Goal: Task Accomplishment & Management: Complete application form

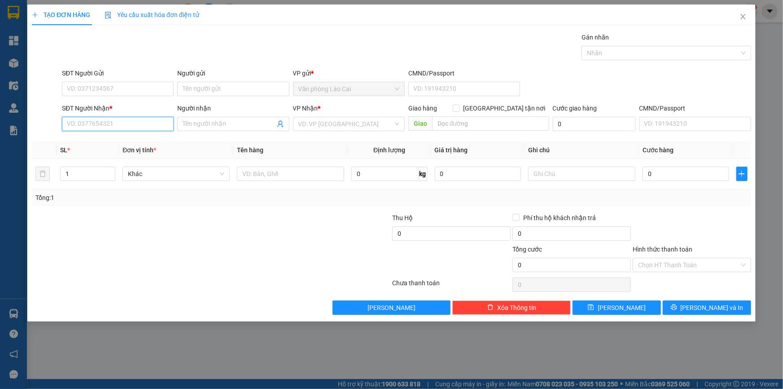
click at [149, 120] on input "SĐT Người Nhận *" at bounding box center [118, 124] width 112 height 14
click at [143, 120] on input "560" at bounding box center [118, 124] width 112 height 14
click at [98, 142] on div "0976493560" at bounding box center [117, 142] width 101 height 10
type input "0976493560"
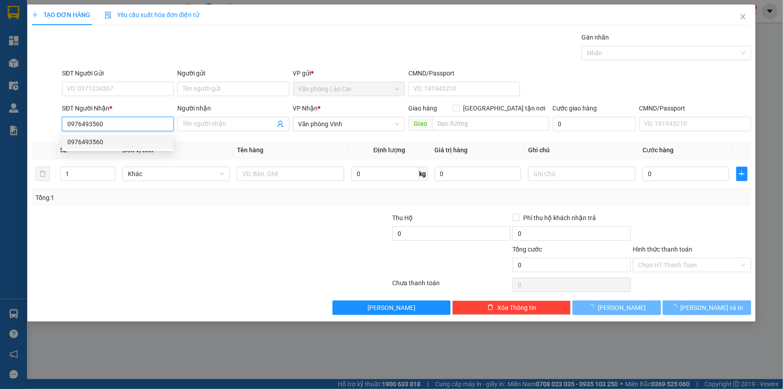
type input "240.000"
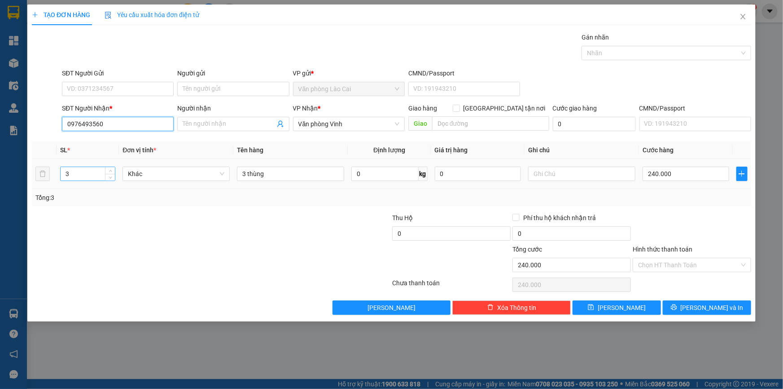
type input "0976493560"
drag, startPoint x: 80, startPoint y: 172, endPoint x: 34, endPoint y: 179, distance: 46.9
click at [34, 179] on tr "3 Khác 3 thùng 0 kg 0 240.000" at bounding box center [392, 174] width 720 height 30
type input "2"
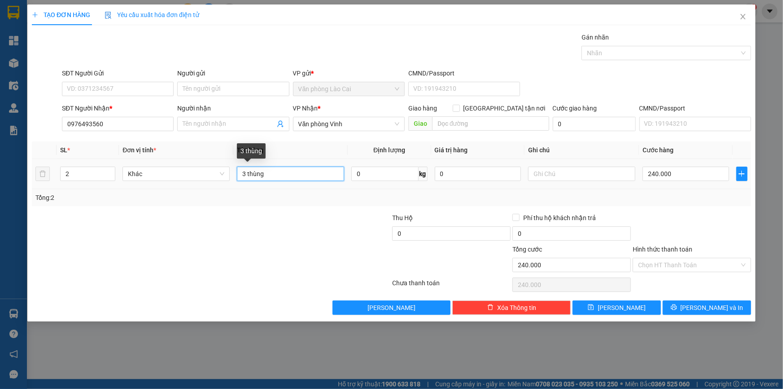
click at [246, 174] on input "3 thùng" at bounding box center [290, 174] width 107 height 14
type input "2 thùng"
click at [691, 172] on input "240.000" at bounding box center [686, 174] width 87 height 14
type input "1"
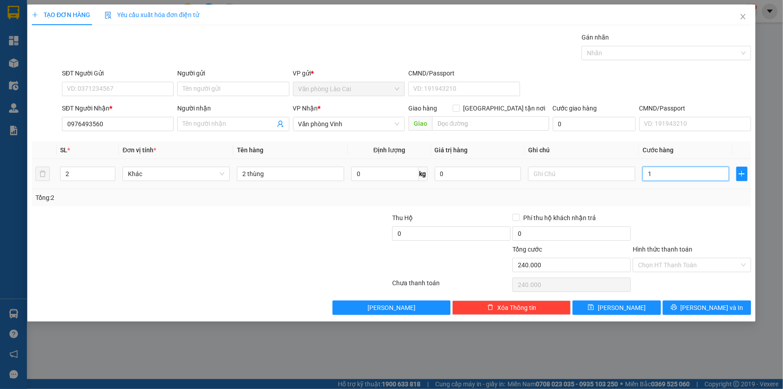
type input "1"
type input "16"
type input "160"
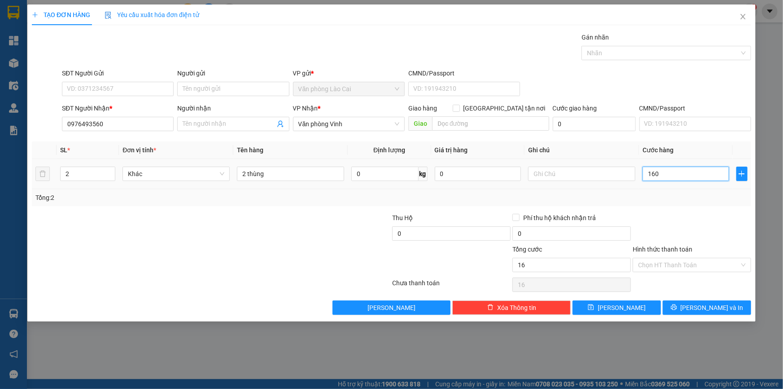
type input "160"
type input "160.000"
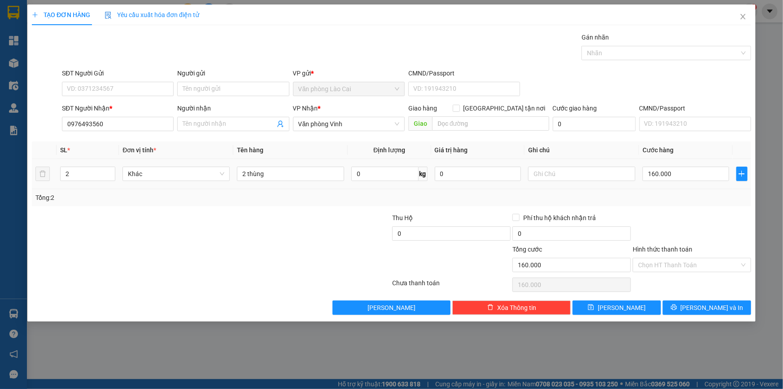
click at [691, 189] on div "Tổng: 2" at bounding box center [392, 197] width 720 height 17
click at [704, 306] on span "[PERSON_NAME] và In" at bounding box center [712, 308] width 63 height 10
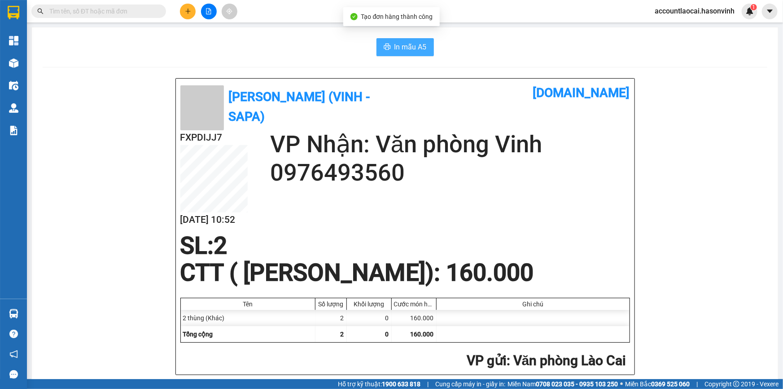
click at [418, 46] on span "In mẫu A5" at bounding box center [411, 46] width 32 height 11
click at [190, 14] on button at bounding box center [188, 12] width 16 height 16
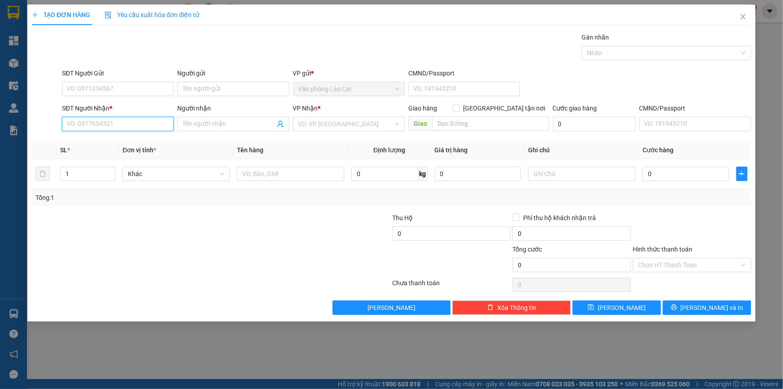
click at [82, 126] on input "SĐT Người Nhận *" at bounding box center [118, 124] width 112 height 14
click at [84, 125] on input "684" at bounding box center [118, 124] width 112 height 14
click at [90, 123] on input "684" at bounding box center [118, 124] width 112 height 14
click at [94, 139] on div "0964241684" at bounding box center [117, 142] width 101 height 10
type input "0964241684"
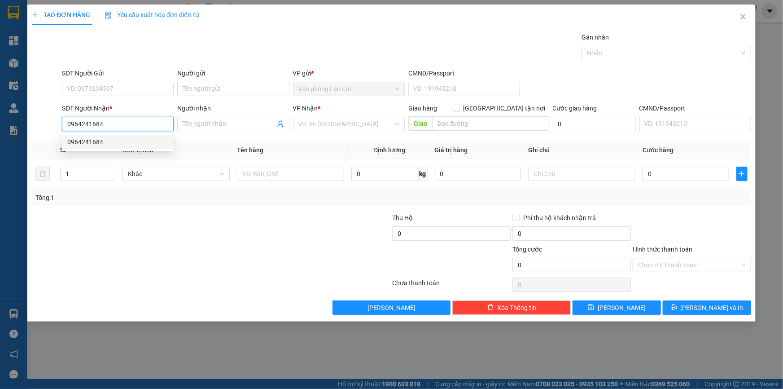
type input "300.000"
type input "0964241684"
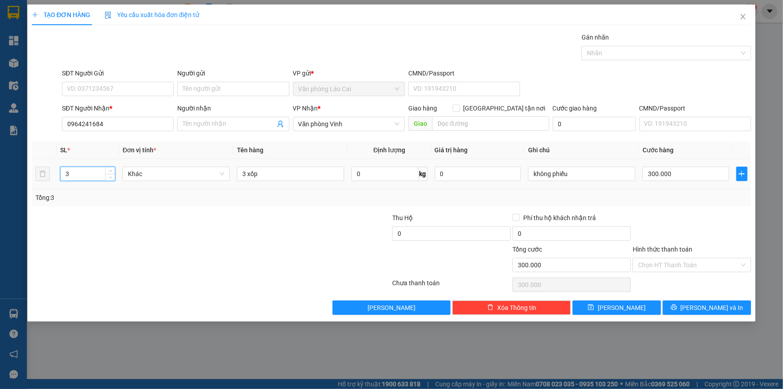
click at [49, 175] on tr "3 Khác 3 xốp 0 kg 0 không phiếu 300.000" at bounding box center [392, 174] width 720 height 30
type input "2"
drag, startPoint x: 262, startPoint y: 173, endPoint x: 188, endPoint y: 180, distance: 73.9
click at [188, 180] on tr "2 Khác 3 xốp 0 kg 0 không phiếu 300.000" at bounding box center [392, 174] width 720 height 30
type input "2 liền 5"
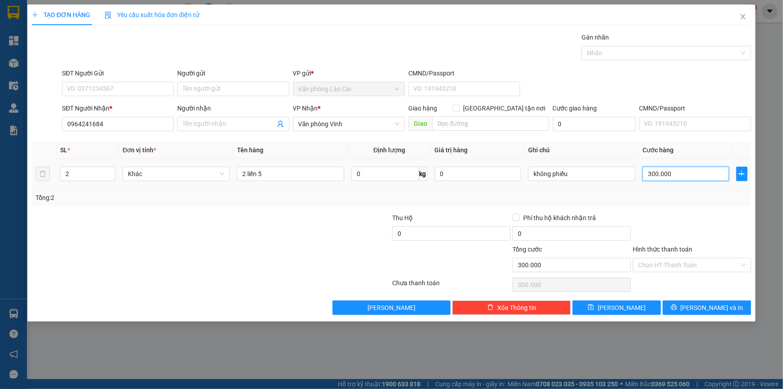
click at [677, 175] on input "300.000" at bounding box center [686, 174] width 87 height 14
type input "1"
type input "10"
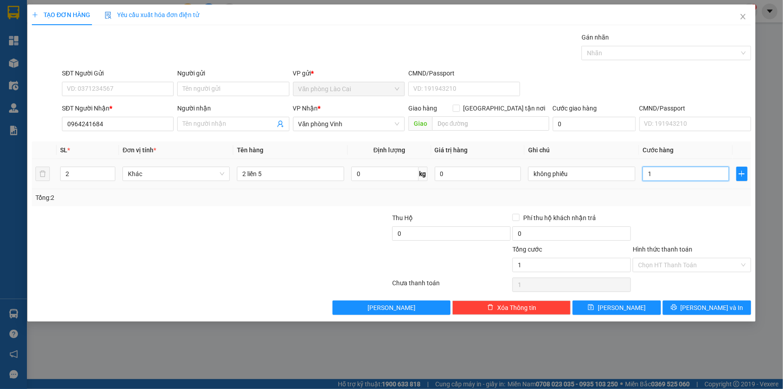
type input "10"
type input "100"
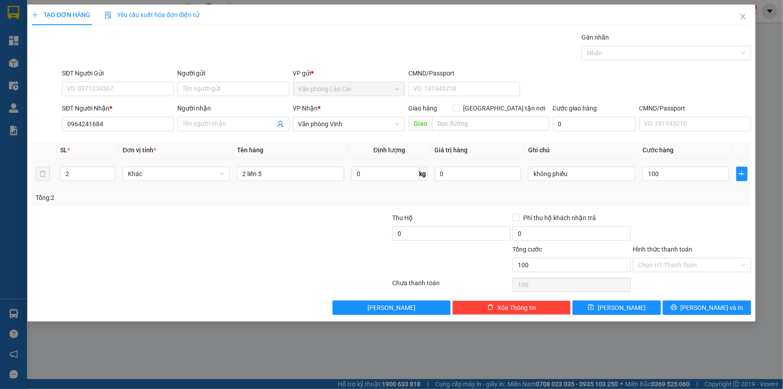
type input "100.000"
click at [676, 193] on div "Tổng: 2" at bounding box center [391, 198] width 713 height 10
drag, startPoint x: 273, startPoint y: 173, endPoint x: 200, endPoint y: 173, distance: 72.7
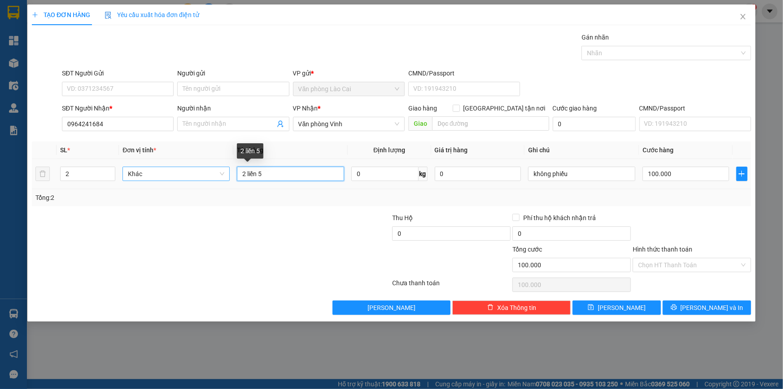
click at [200, 173] on tr "2 Khác 2 liền 5 0 kg 0 không phiếu 100.000" at bounding box center [392, 174] width 720 height 30
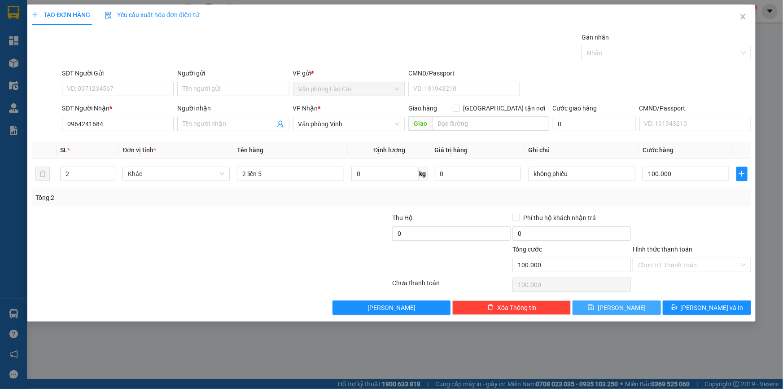
click at [629, 310] on button "[PERSON_NAME]" at bounding box center [617, 307] width 88 height 14
type input "0"
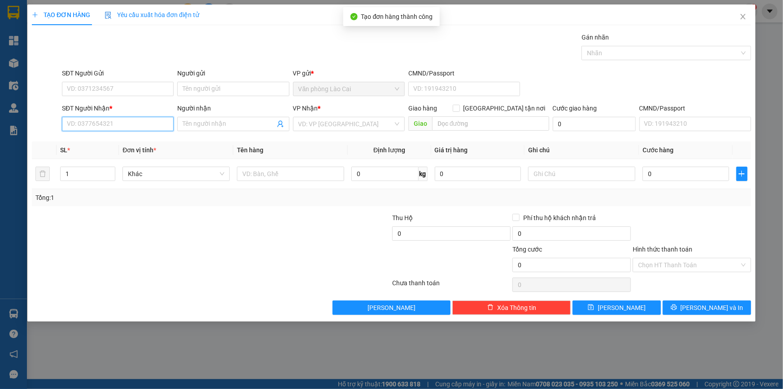
click at [134, 123] on input "SĐT Người Nhận *" at bounding box center [118, 124] width 112 height 14
click at [130, 126] on input "857" at bounding box center [118, 124] width 112 height 14
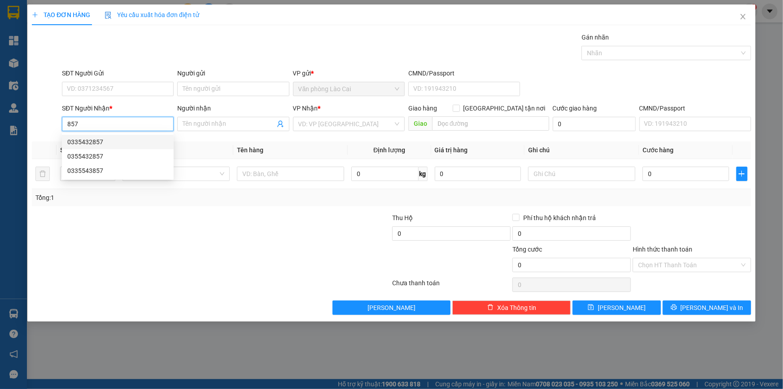
click at [94, 138] on div "0335432857" at bounding box center [117, 142] width 101 height 10
type input "0335432857"
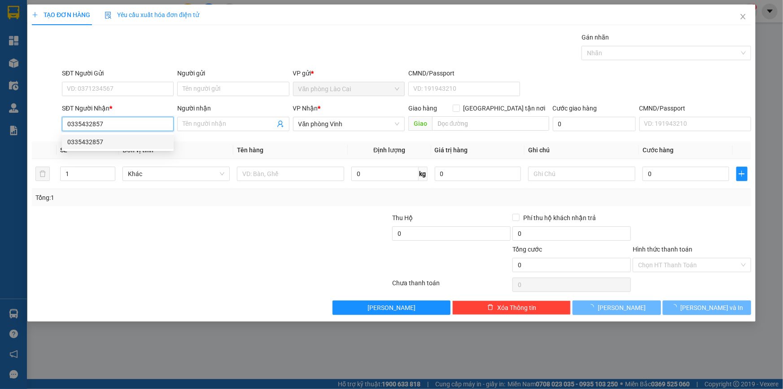
type input "200.000"
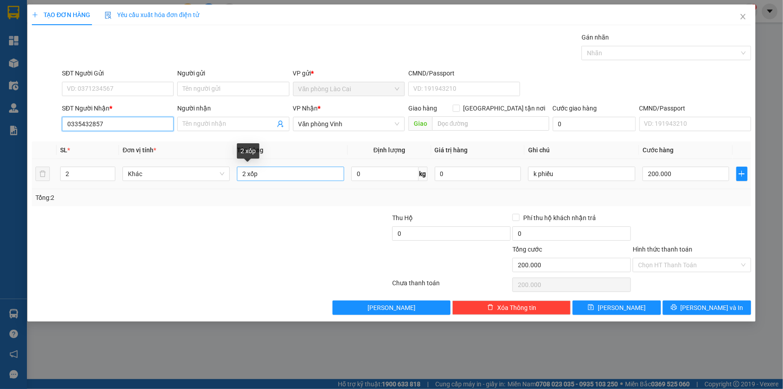
type input "0335432857"
drag, startPoint x: 271, startPoint y: 175, endPoint x: 219, endPoint y: 179, distance: 52.7
click at [219, 179] on tr "2 Khác 2 xốp 0 kg 0 k phiếu 200.000" at bounding box center [392, 174] width 720 height 30
paste input "liền 5"
type input "2 liền 5"
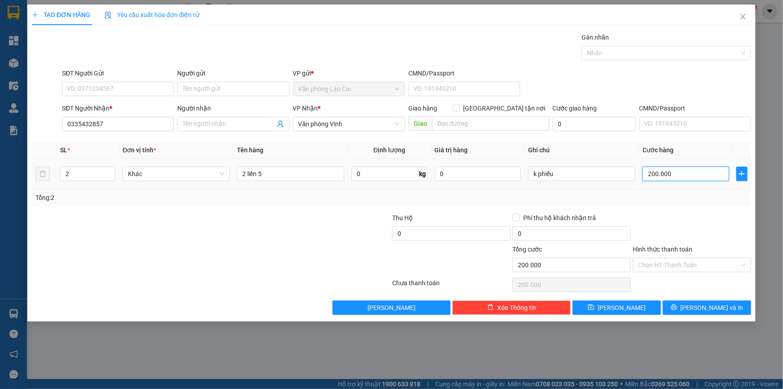
click at [694, 169] on input "200.000" at bounding box center [686, 174] width 87 height 14
type input "1"
type input "10"
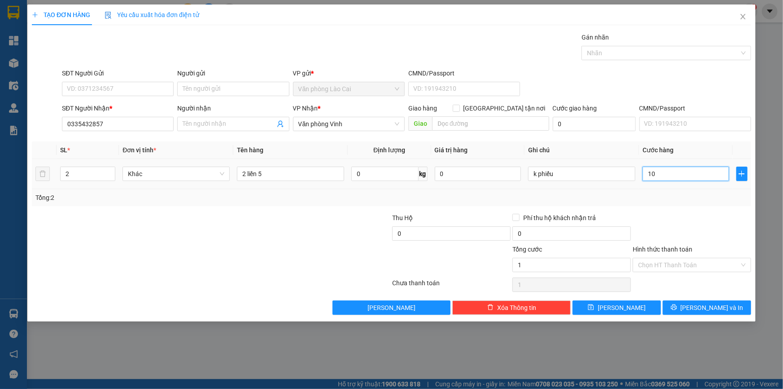
type input "10"
type input "100"
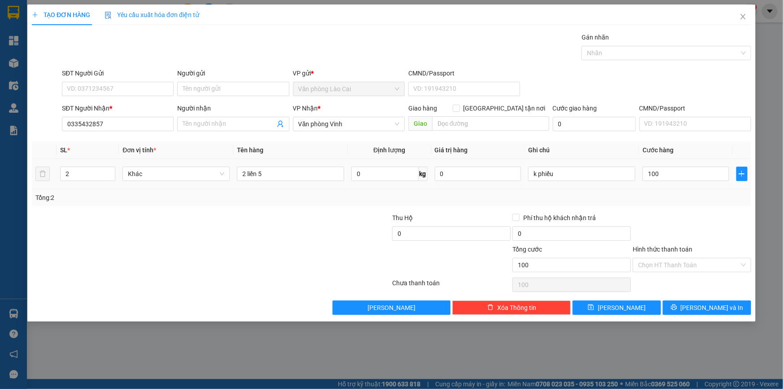
type input "100.000"
click at [691, 191] on div "Tổng: 2" at bounding box center [392, 197] width 720 height 17
click at [646, 306] on button "[PERSON_NAME]" at bounding box center [617, 307] width 88 height 14
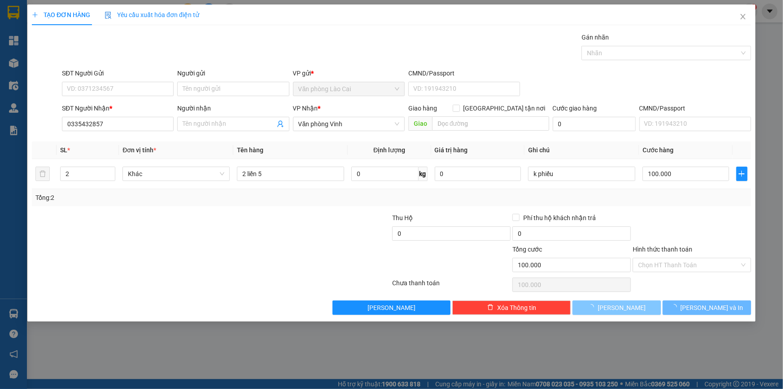
type input "0"
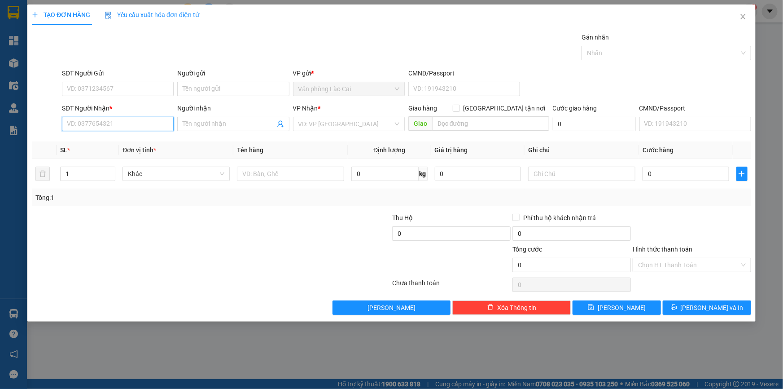
click at [117, 126] on input "SĐT Người Nhận *" at bounding box center [118, 124] width 112 height 14
click at [114, 121] on input "SĐT Người Nhận *" at bounding box center [118, 124] width 112 height 14
click at [100, 125] on input "800" at bounding box center [118, 124] width 112 height 14
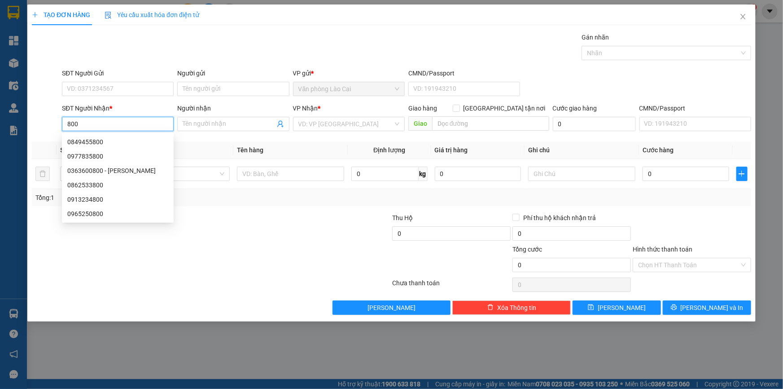
click at [97, 127] on input "800" at bounding box center [118, 124] width 112 height 14
click at [98, 141] on div "0849455800" at bounding box center [117, 142] width 101 height 10
type input "0849455800"
type input "ht"
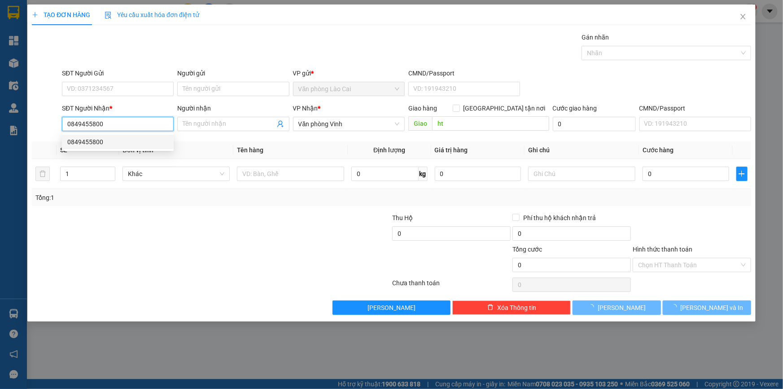
type input "60.000"
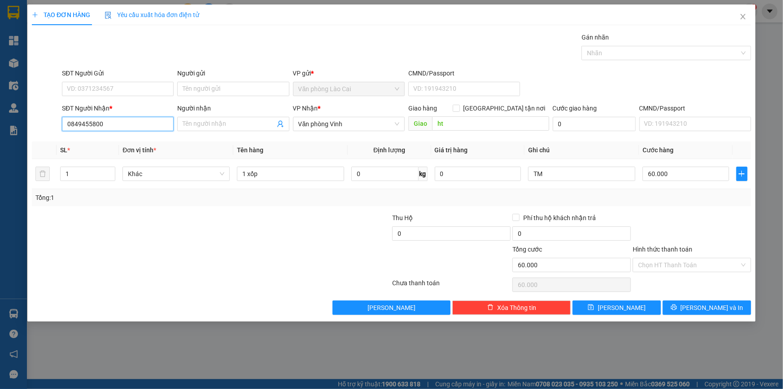
drag, startPoint x: 106, startPoint y: 126, endPoint x: 0, endPoint y: 127, distance: 106.0
click at [0, 127] on div "TẠO ĐƠN HÀNG Yêu cầu xuất hóa đơn điện tử Transit Pickup Surcharge Ids Transit …" at bounding box center [391, 194] width 783 height 389
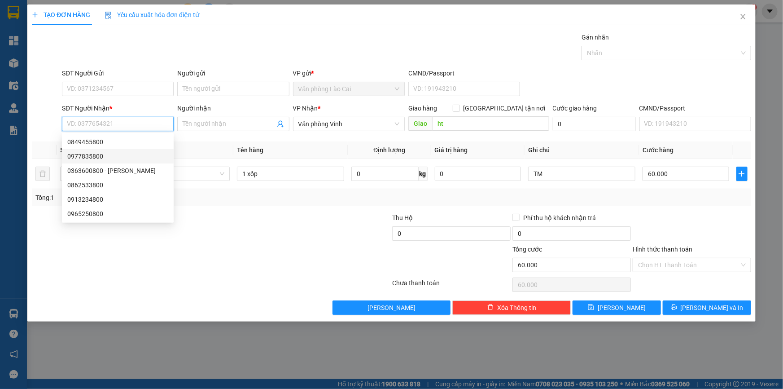
click at [104, 158] on div "0977835800" at bounding box center [117, 156] width 101 height 10
type input "0977835800"
type input "cầu dừa"
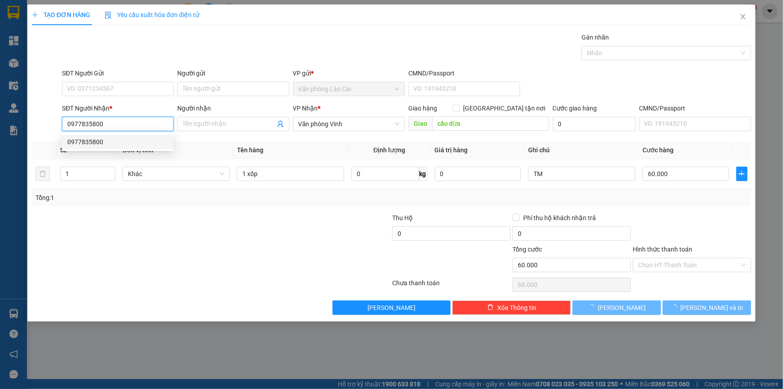
type input "140.000"
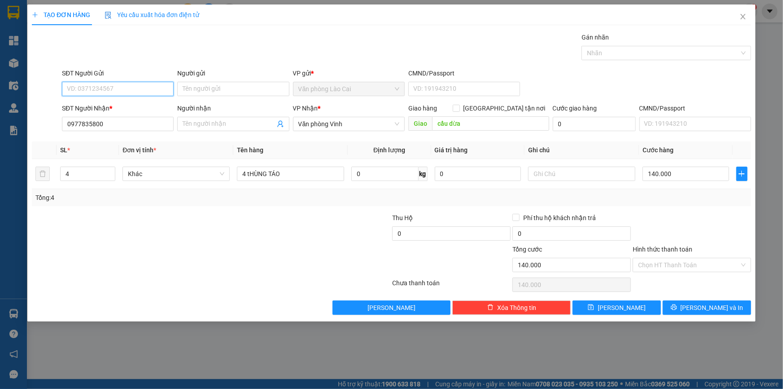
click at [90, 88] on input "SĐT Người Gửi" at bounding box center [118, 89] width 112 height 14
click at [105, 124] on div "0918210765" at bounding box center [117, 121] width 101 height 10
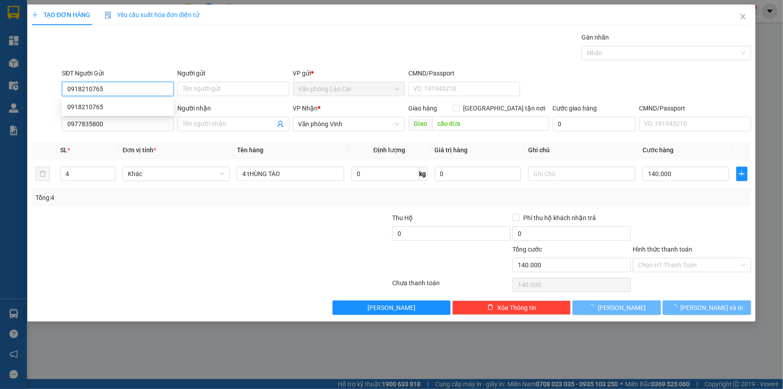
type input "0918210765"
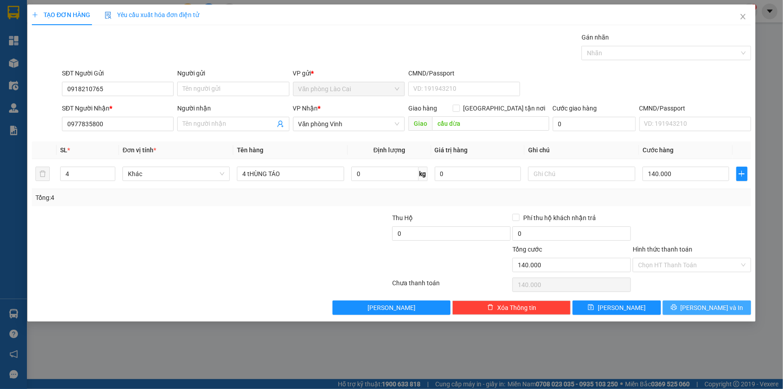
click at [738, 305] on button "[PERSON_NAME] và In" at bounding box center [707, 307] width 88 height 14
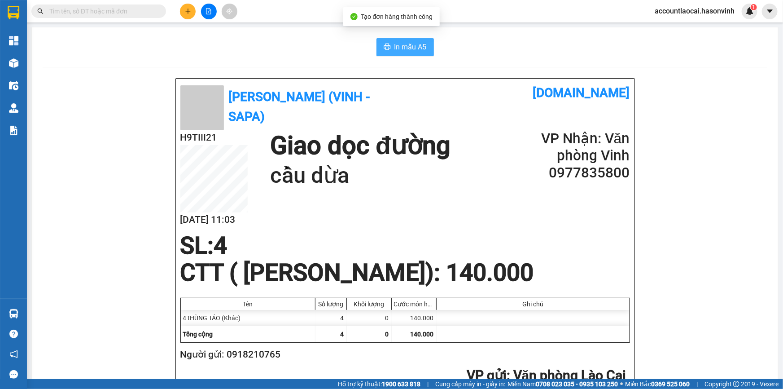
click at [417, 48] on span "In mẫu A5" at bounding box center [411, 46] width 32 height 11
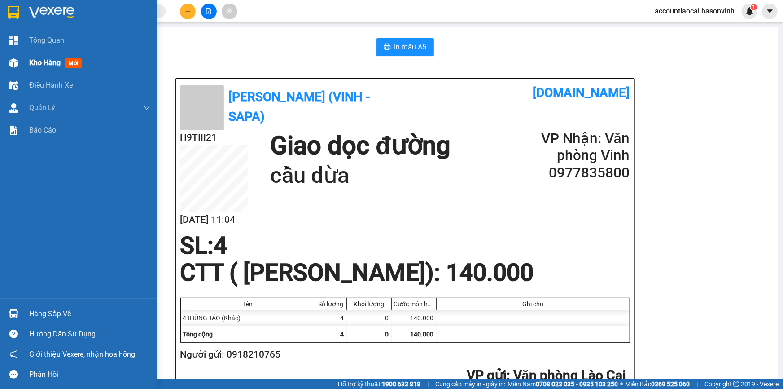
click at [26, 61] on div "Kho hàng mới" at bounding box center [78, 63] width 157 height 22
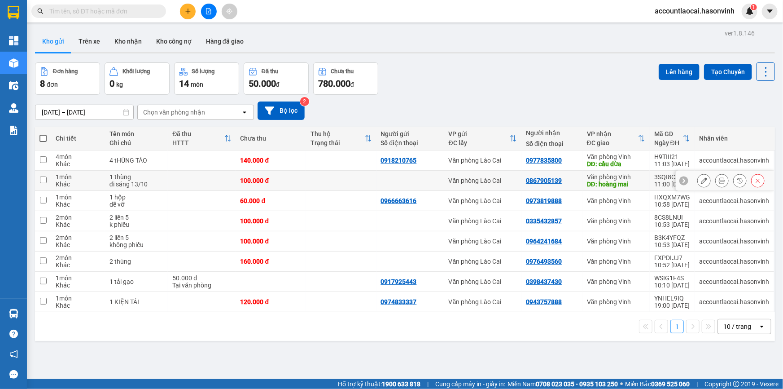
click at [720, 182] on button at bounding box center [722, 181] width 13 height 16
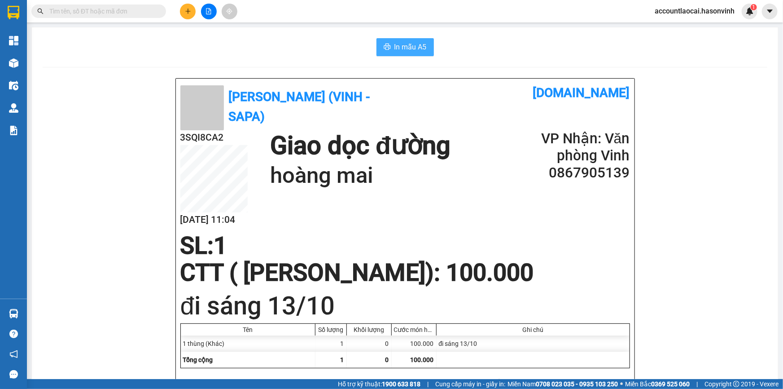
click at [404, 51] on span "In mẫu A5" at bounding box center [411, 46] width 32 height 11
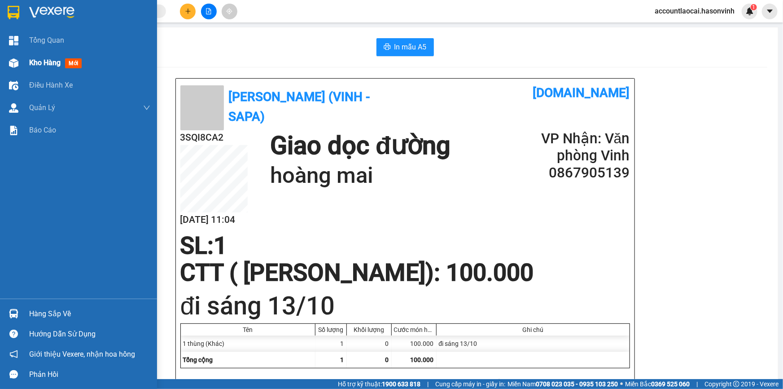
click at [32, 58] on span "Kho hàng" at bounding box center [44, 62] width 31 height 9
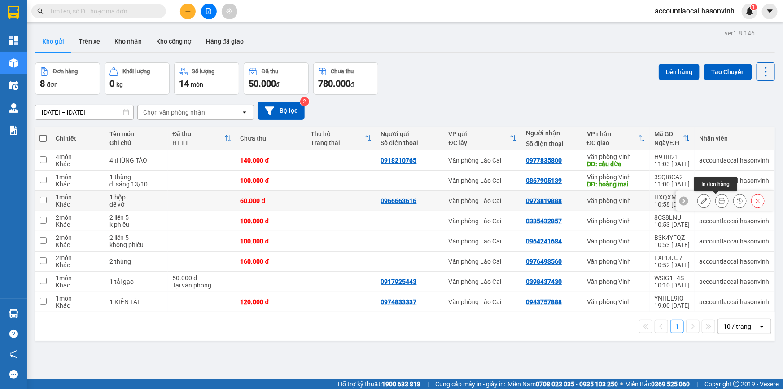
click at [717, 197] on button at bounding box center [722, 201] width 13 height 16
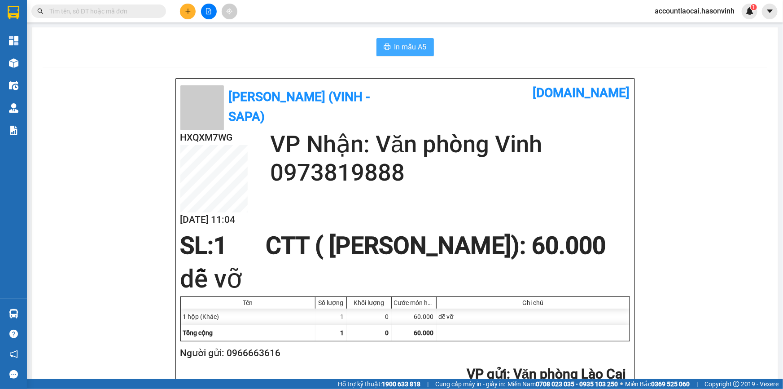
click at [412, 45] on span "In mẫu A5" at bounding box center [411, 46] width 32 height 11
